Goal: Task Accomplishment & Management: Complete application form

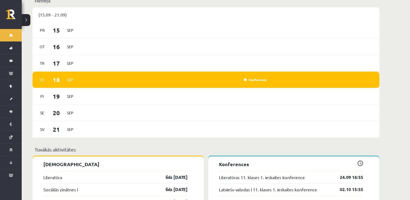
scroll to position [376, 0]
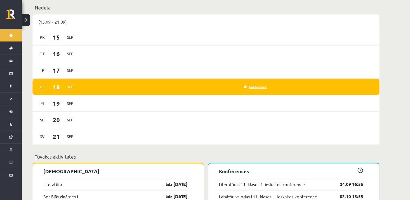
click at [260, 84] on link "Konference" at bounding box center [255, 86] width 23 height 4
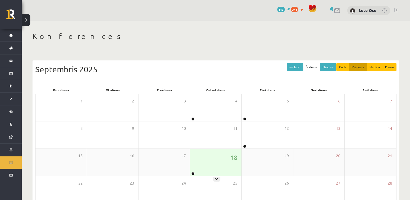
drag, startPoint x: 220, startPoint y: 157, endPoint x: 213, endPoint y: 164, distance: 9.8
click at [213, 164] on div "18" at bounding box center [215, 162] width 51 height 27
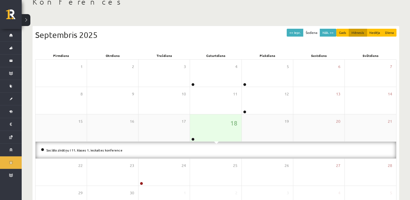
scroll to position [35, 0]
click at [101, 149] on link "Sociālo zinātņu I 11. klases 1. ieskaites konference" at bounding box center [84, 150] width 76 height 4
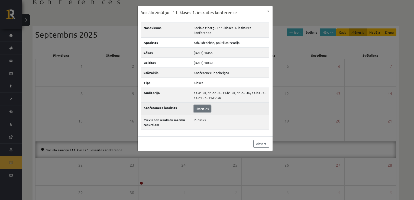
click at [200, 107] on link "Skatīties" at bounding box center [202, 108] width 17 height 7
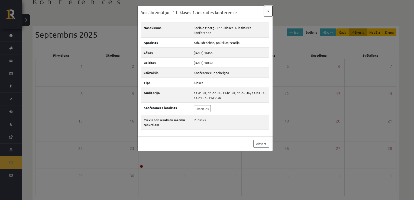
click at [267, 11] on button "×" at bounding box center [268, 11] width 9 height 10
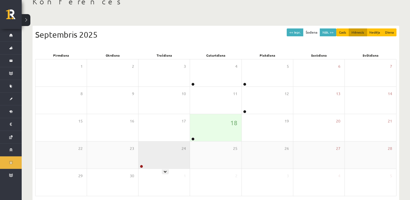
click at [172, 149] on div "24" at bounding box center [163, 154] width 51 height 27
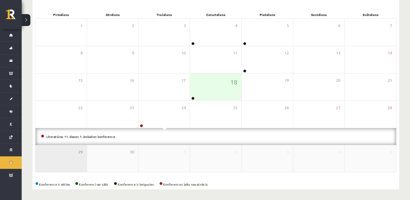
scroll to position [0, 0]
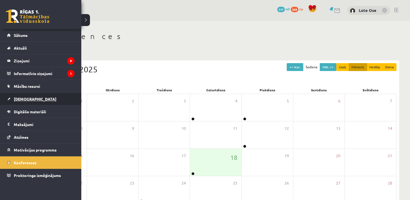
click at [26, 102] on link "[DEMOGRAPHIC_DATA]" at bounding box center [40, 99] width 67 height 12
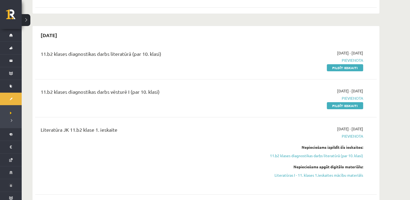
scroll to position [99, 0]
click at [352, 69] on link "Pildīt ieskaiti" at bounding box center [345, 68] width 36 height 7
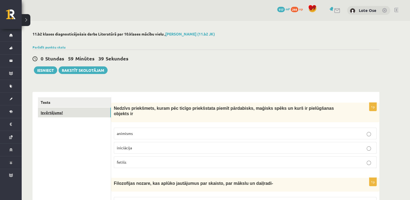
click at [61, 114] on link "Izvērtējums!" at bounding box center [74, 112] width 73 height 10
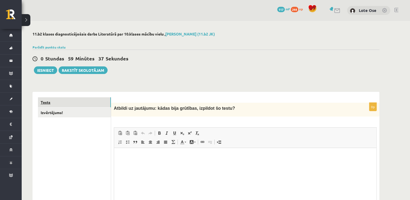
click at [54, 102] on link "Tests" at bounding box center [74, 102] width 73 height 10
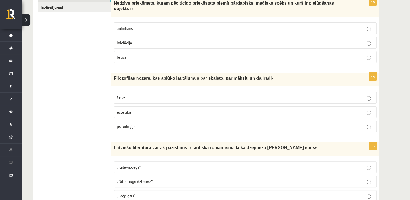
scroll to position [105, 0]
click at [248, 110] on p "estētika" at bounding box center [245, 113] width 257 height 6
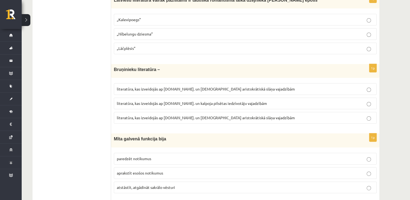
scroll to position [252, 0]
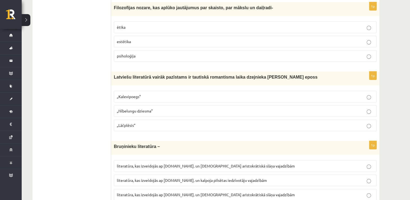
click at [134, 39] on p "estētika" at bounding box center [245, 42] width 257 height 6
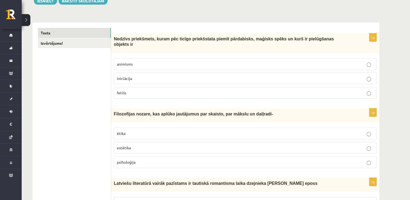
scroll to position [69, 0]
click at [128, 90] on p "fetišs" at bounding box center [245, 93] width 257 height 6
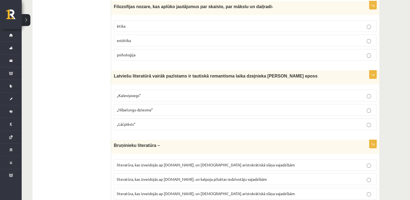
scroll to position [176, 0]
click at [161, 122] on p "„Lāčplēsis”" at bounding box center [245, 125] width 257 height 6
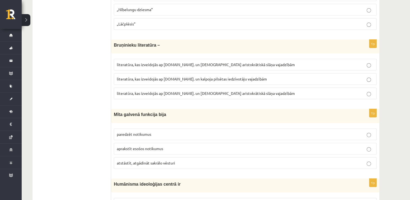
scroll to position [277, 0]
click at [154, 90] on span "literatūra, kas izveidojās ap 12.gs. un kalpoja aristokrātiskā slāņa vajadzībām" at bounding box center [206, 92] width 178 height 5
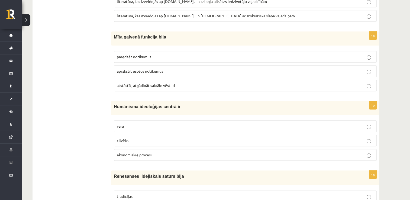
scroll to position [354, 0]
click at [146, 83] on span "atstāstīt, atgādināt sakrālo vēsturi" at bounding box center [146, 85] width 58 height 5
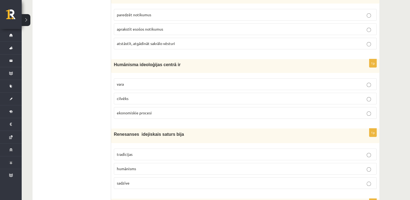
scroll to position [396, 0]
click at [219, 96] on p "cilvēks" at bounding box center [245, 99] width 257 height 6
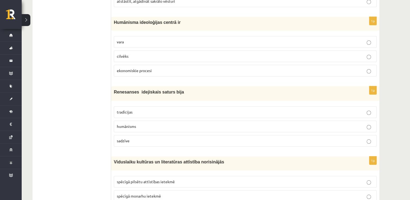
scroll to position [438, 0]
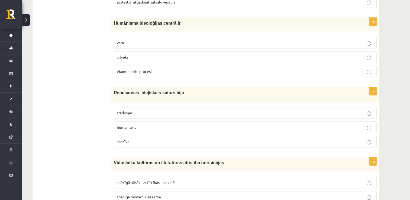
click at [216, 107] on label "tradīcijas" at bounding box center [245, 113] width 263 height 12
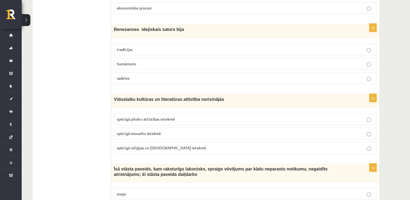
scroll to position [501, 0]
click at [145, 145] on span "spēcīgā reliģijas un baznīcas ietekmē" at bounding box center [161, 147] width 89 height 5
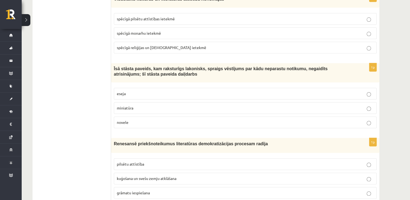
scroll to position [601, 0]
click at [158, 117] on label "novele" at bounding box center [245, 122] width 263 height 12
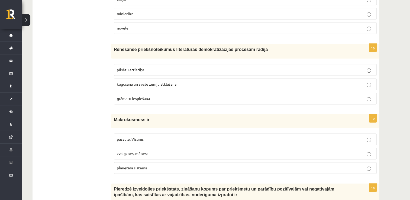
scroll to position [694, 0]
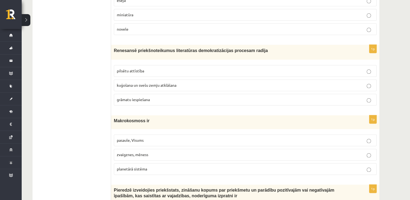
click at [151, 97] on p "grāmatu iespiešana" at bounding box center [245, 100] width 257 height 6
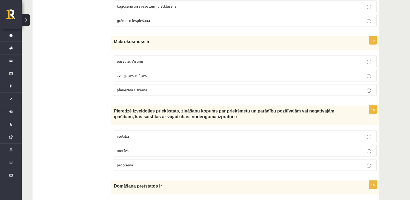
scroll to position [773, 0]
click at [152, 58] on p "pasaule, Visums" at bounding box center [245, 61] width 257 height 6
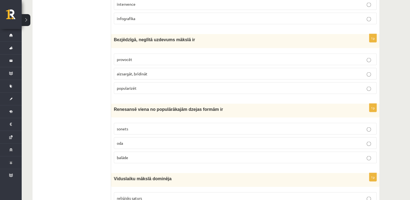
scroll to position [1058, 0]
click at [155, 57] on p "provocēt" at bounding box center [245, 60] width 257 height 6
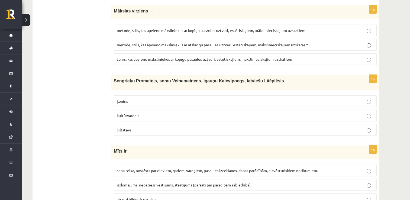
scroll to position [1294, 0]
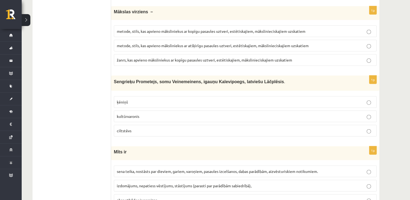
click at [126, 128] on span "ciltstēvs" at bounding box center [124, 130] width 15 height 5
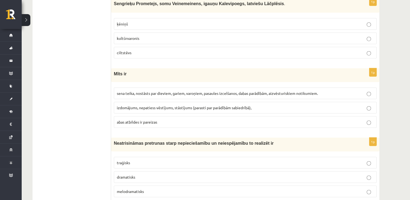
scroll to position [1378, 0]
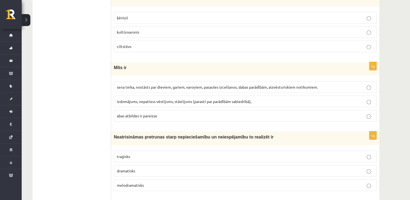
click at [187, 84] on span "sena teika, nostāsts par dieviem, gariem, varoņiem, pasaules izcelšanos, dabas …" at bounding box center [217, 86] width 201 height 5
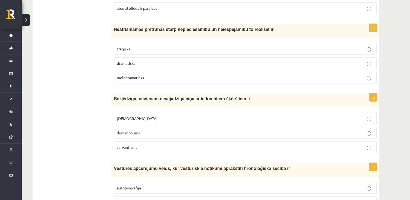
scroll to position [1486, 0]
click at [156, 46] on p "traģisks" at bounding box center [245, 49] width 257 height 6
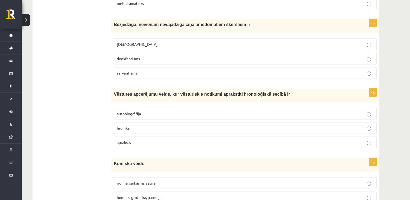
scroll to position [1570, 0]
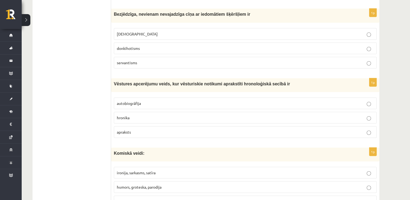
click at [138, 97] on label "autobiogrāfija" at bounding box center [245, 103] width 263 height 12
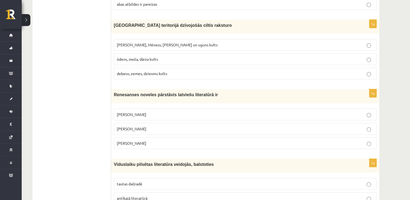
scroll to position [1769, 0]
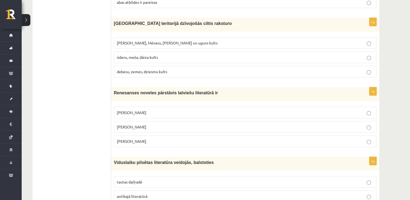
click at [204, 64] on fieldset "Saules, Mēness, Pērkona un uguns kults ūdens, meža, dārza kults debesu, zemes, …" at bounding box center [245, 56] width 263 height 45
click at [203, 69] on p "debesu, zemes, dziesmu kults" at bounding box center [245, 72] width 257 height 6
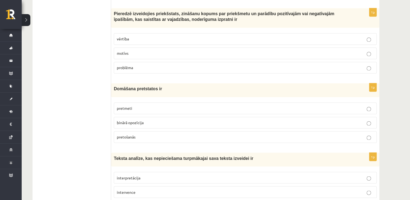
scroll to position [870, 0]
click at [233, 33] on label "vērtība" at bounding box center [245, 39] width 263 height 12
click at [159, 120] on p "binārā opozīcija" at bounding box center [245, 123] width 257 height 6
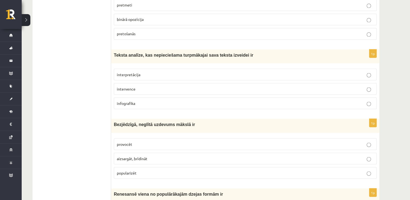
scroll to position [974, 0]
click at [153, 71] on p "interpretācija" at bounding box center [245, 74] width 257 height 6
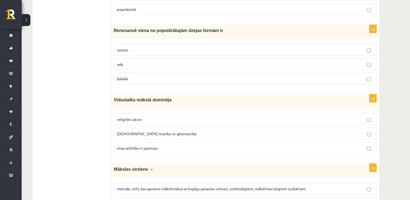
scroll to position [1155, 0]
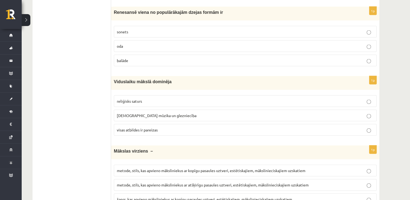
click at [143, 26] on label "sonets" at bounding box center [245, 32] width 263 height 12
click at [149, 127] on span "visas atbildes ir pareizas" at bounding box center [137, 129] width 41 height 5
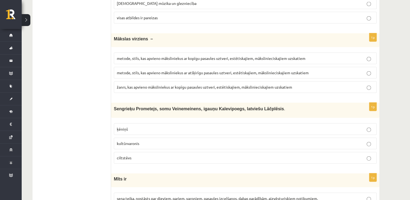
scroll to position [1267, 0]
click at [219, 56] on span "metode, stils, kas apvieno māksliniekus ar kopīgu pasaules uztveri, estētiskaji…" at bounding box center [211, 58] width 188 height 5
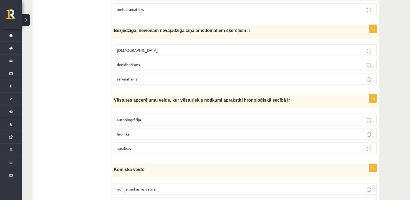
scroll to position [1554, 0]
click at [131, 62] on p "donkihotisms" at bounding box center [245, 65] width 257 height 6
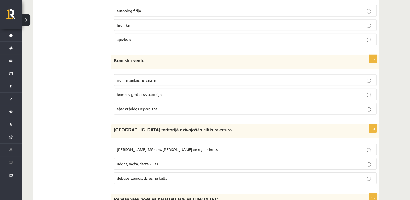
scroll to position [1662, 0]
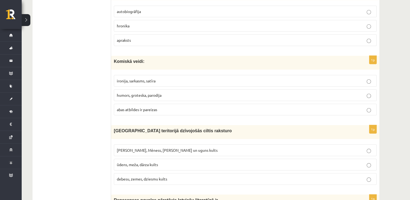
click at [152, 93] on span "humors, groteska, parodija" at bounding box center [139, 95] width 45 height 5
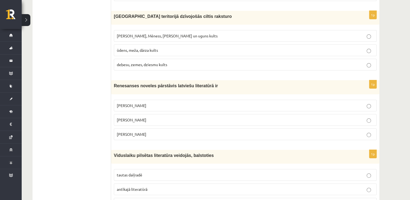
scroll to position [1776, 0]
click at [131, 132] on span "[PERSON_NAME]" at bounding box center [132, 134] width 30 height 5
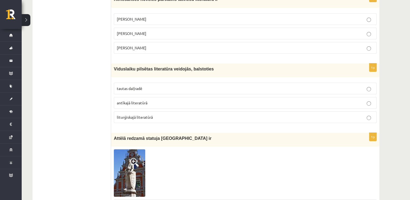
scroll to position [1862, 0]
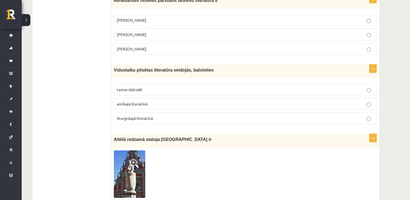
click at [156, 87] on p "tautas daiļradē" at bounding box center [245, 90] width 257 height 6
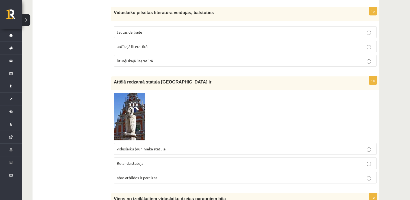
scroll to position [1928, 0]
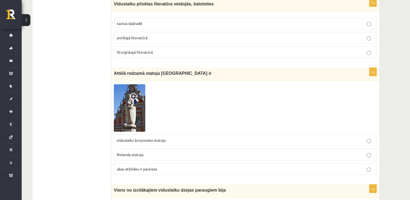
click at [138, 166] on span "abas atbildes ir pareizas" at bounding box center [137, 168] width 40 height 5
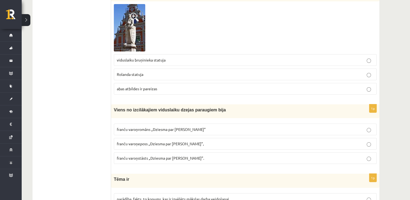
scroll to position [2045, 0]
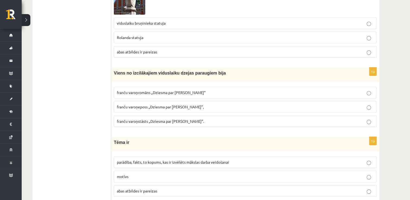
click at [150, 90] on p "franču varoņromāns „Dziesma par [PERSON_NAME]”" at bounding box center [245, 93] width 257 height 6
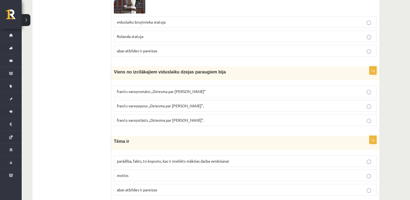
click at [152, 158] on span "parādība, fakts, to kopums, kas ir izvēlēts mākslas darba veidošanai" at bounding box center [173, 160] width 112 height 5
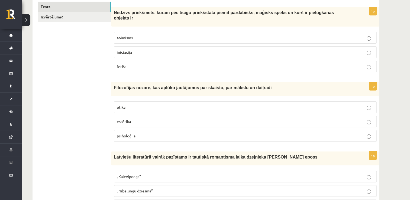
scroll to position [0, 0]
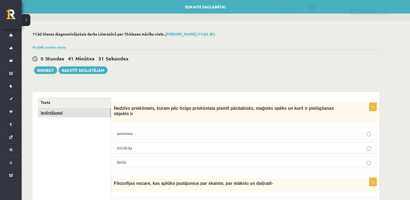
click at [51, 113] on link "Izvērtējums!" at bounding box center [74, 112] width 73 height 10
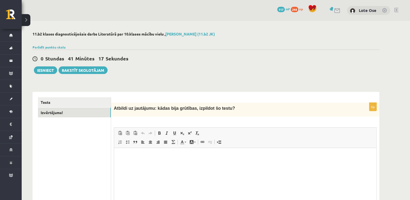
click at [185, 121] on div "0p Atbildi uz jautājumu: kādas bija grūtības, izpildot šo testu? Rich Text Edit…" at bounding box center [245, 171] width 268 height 137
click at [165, 120] on div "0p Atbildi uz jautājumu: kādas bija grūtības, izpildot šo testu? Rich Text Edit…" at bounding box center [245, 171] width 268 height 137
click at [71, 112] on link "Izvērtējums!" at bounding box center [74, 112] width 73 height 10
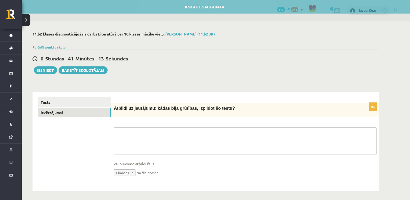
click at [148, 136] on textarea at bounding box center [245, 140] width 263 height 27
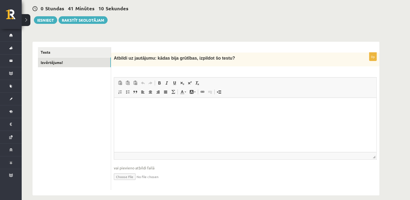
scroll to position [56, 0]
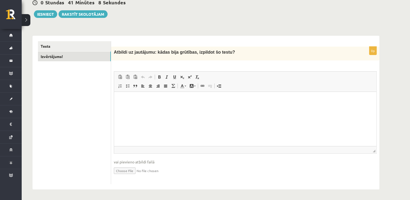
click at [144, 108] on html at bounding box center [245, 100] width 262 height 17
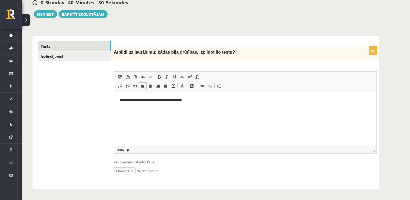
click at [87, 44] on link "Tests" at bounding box center [74, 46] width 73 height 10
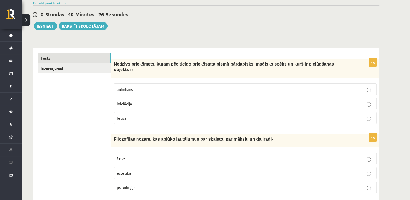
scroll to position [0, 0]
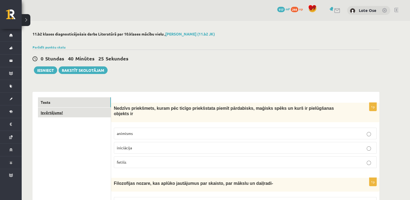
click at [76, 111] on link "Izvērtējums!" at bounding box center [74, 112] width 73 height 10
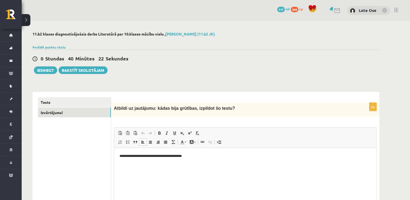
click at [192, 157] on p "**********" at bounding box center [245, 156] width 252 height 6
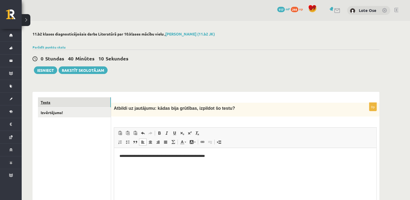
click at [88, 102] on link "Tests" at bounding box center [74, 102] width 73 height 10
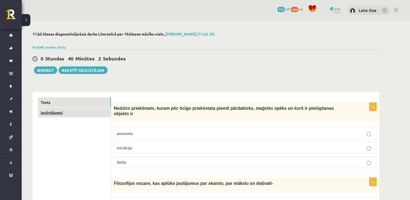
click at [54, 110] on link "Izvērtējums!" at bounding box center [74, 112] width 73 height 10
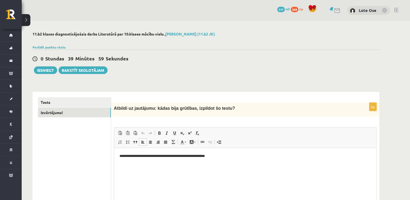
click at [237, 158] on p "**********" at bounding box center [245, 156] width 252 height 6
click at [50, 70] on button "Iesniegt" at bounding box center [45, 70] width 23 height 8
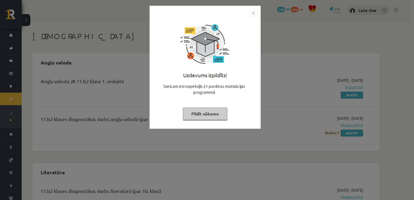
click at [214, 114] on button "Pildīt nākamo" at bounding box center [205, 113] width 44 height 12
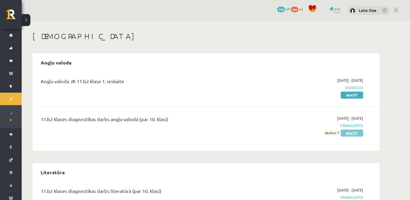
click at [347, 133] on link "Skatīt" at bounding box center [351, 132] width 22 height 7
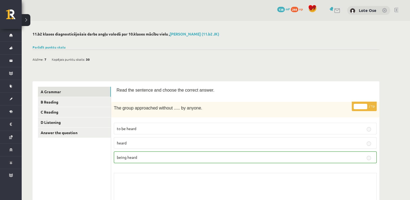
click at [25, 17] on button at bounding box center [26, 20] width 9 height 12
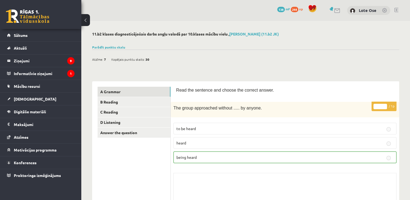
click at [25, 99] on span "[DEMOGRAPHIC_DATA]" at bounding box center [35, 98] width 43 height 5
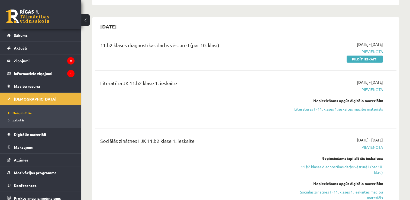
scroll to position [107, 0]
click at [19, 120] on span "Izlabotās" at bounding box center [16, 120] width 16 height 4
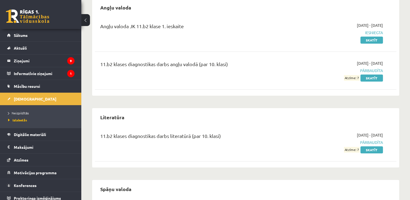
scroll to position [54, 0]
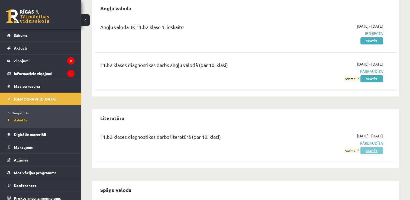
click at [367, 147] on link "Skatīt" at bounding box center [371, 150] width 22 height 7
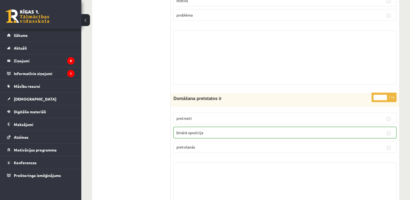
scroll to position [1603, 0]
